Goal: Task Accomplishment & Management: Use online tool/utility

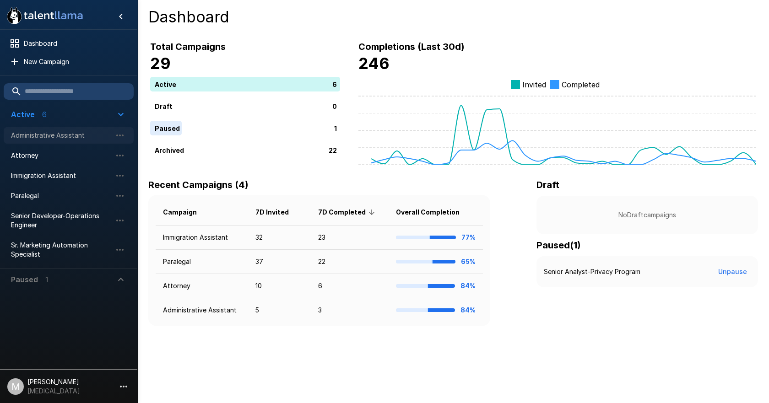
click at [75, 133] on span "Administrative Assistant" at bounding box center [61, 135] width 101 height 9
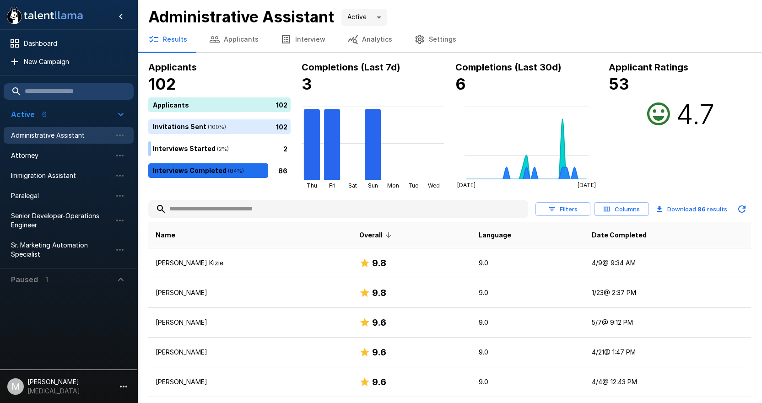
click at [266, 213] on input "text" at bounding box center [338, 209] width 380 height 16
click at [266, 203] on input "text" at bounding box center [338, 209] width 380 height 16
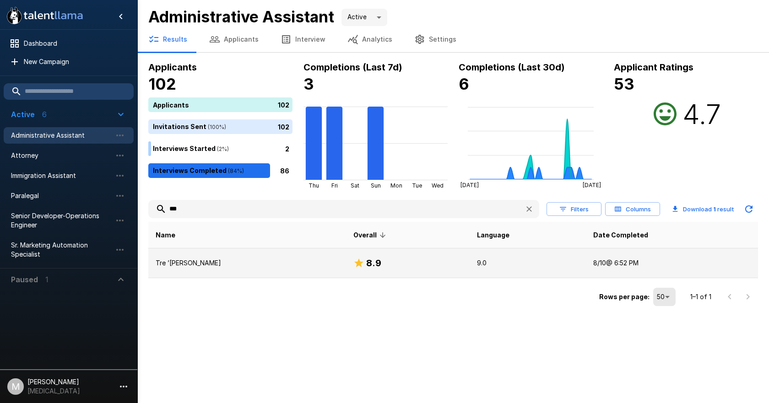
type input "***"
click at [267, 266] on p "Tre ’[PERSON_NAME]" at bounding box center [247, 263] width 183 height 9
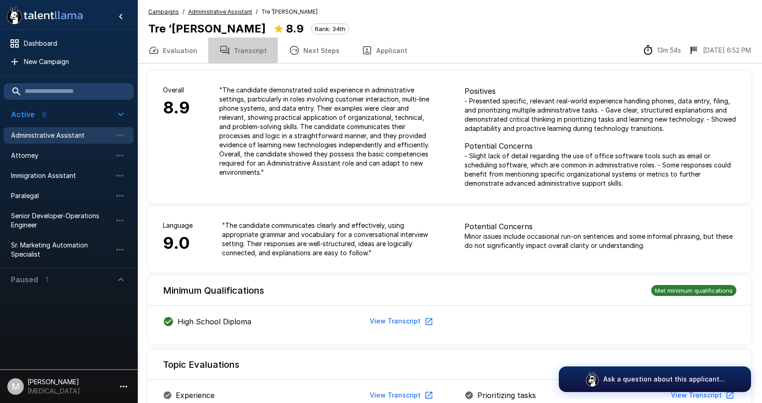
click at [251, 44] on button "Transcript" at bounding box center [243, 51] width 70 height 26
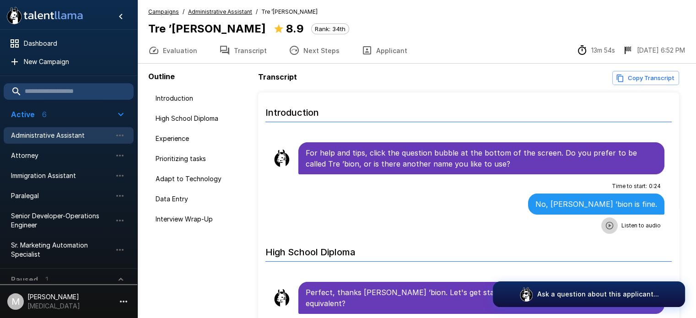
click at [609, 224] on button "button" at bounding box center [610, 226] width 16 height 16
click at [383, 44] on button "Applicant" at bounding box center [385, 51] width 68 height 26
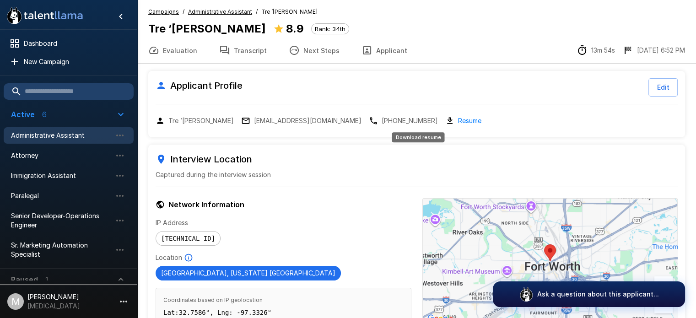
click at [458, 122] on link "Resume" at bounding box center [469, 120] width 23 height 11
